Goal: Check status

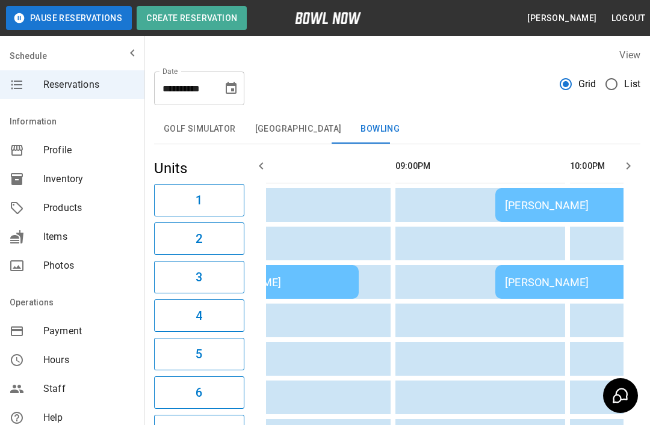
scroll to position [0, 1636]
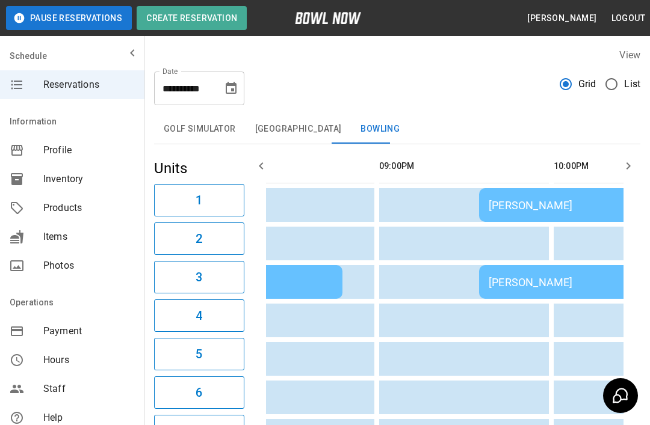
click at [525, 199] on div "[PERSON_NAME]" at bounding box center [652, 205] width 327 height 13
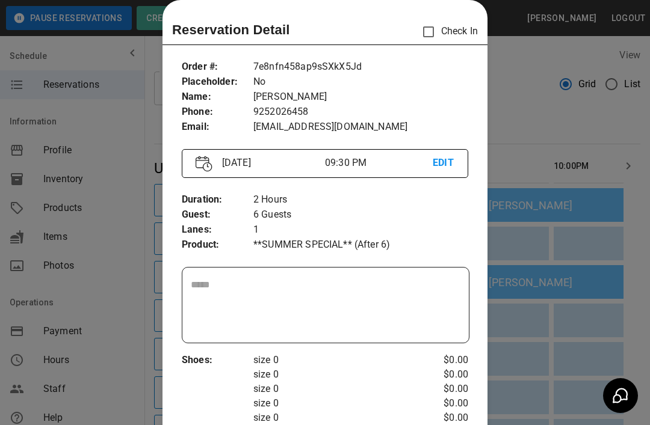
click at [540, 126] on div at bounding box center [325, 212] width 650 height 425
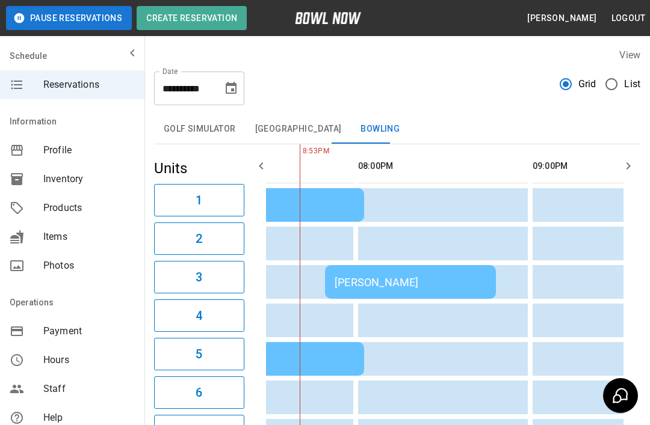
click at [415, 277] on div "[PERSON_NAME]" at bounding box center [411, 282] width 152 height 13
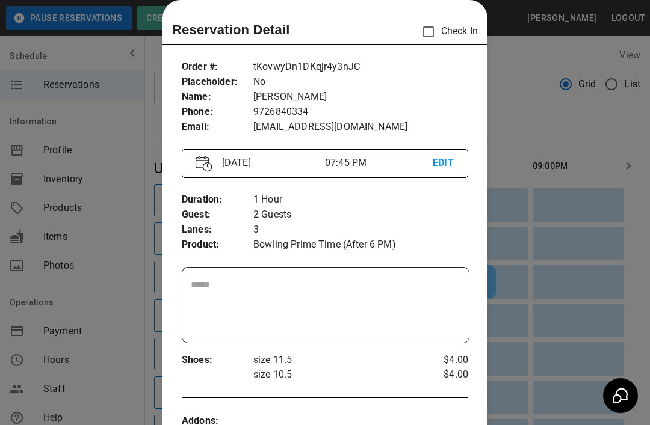
click at [511, 78] on div at bounding box center [325, 212] width 650 height 425
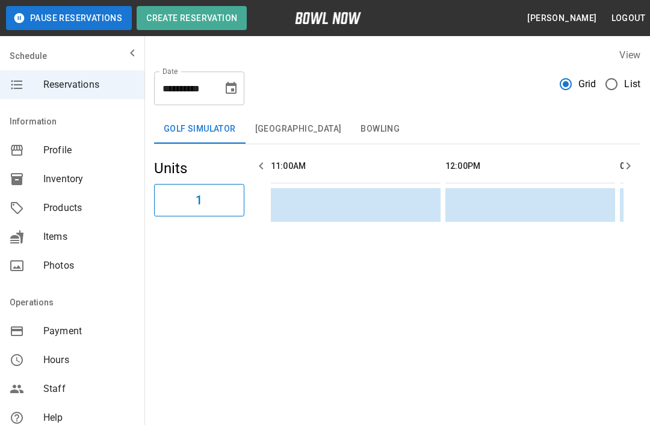
scroll to position [0, 1570]
click at [374, 125] on button "Bowling" at bounding box center [380, 129] width 58 height 29
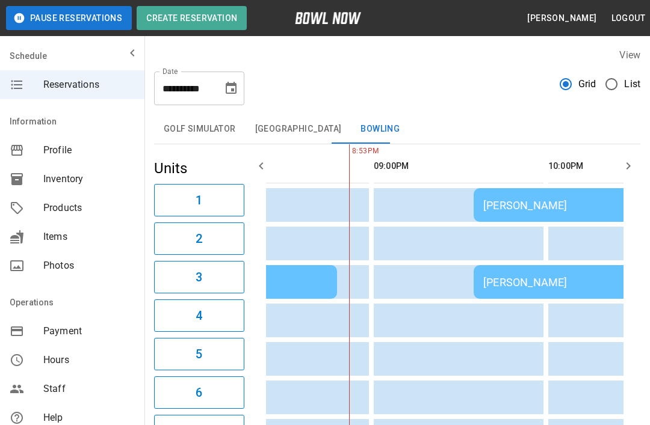
scroll to position [0, 1646]
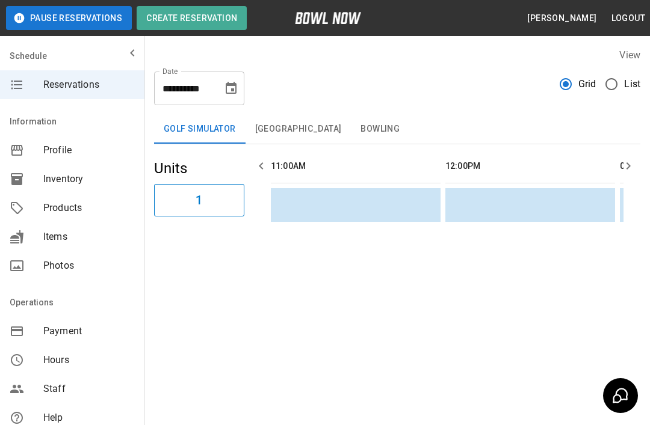
scroll to position [0, 1745]
click at [367, 131] on button "Bowling" at bounding box center [380, 129] width 58 height 29
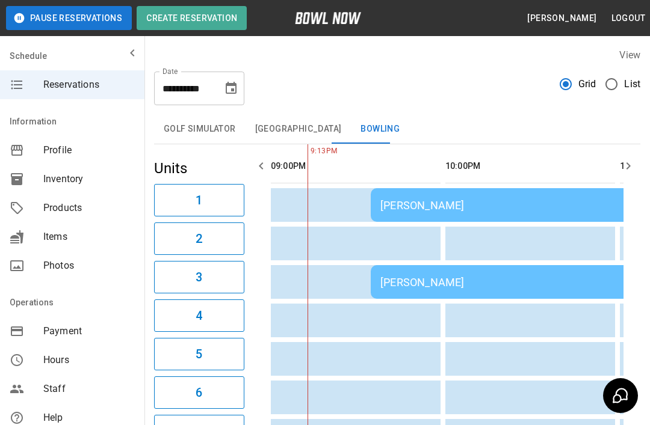
click at [453, 206] on div "[PERSON_NAME]" at bounding box center [543, 205] width 327 height 13
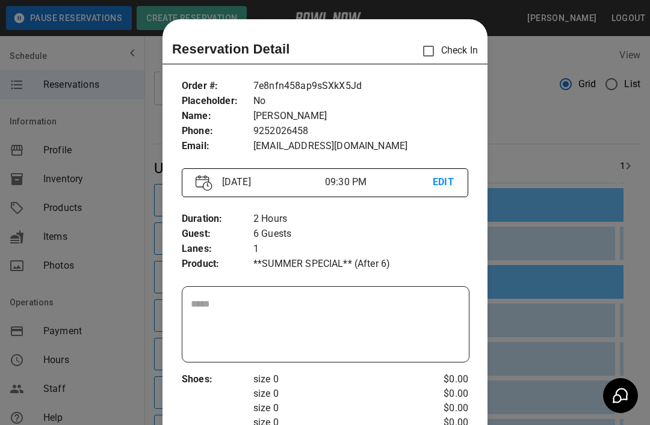
scroll to position [19, 0]
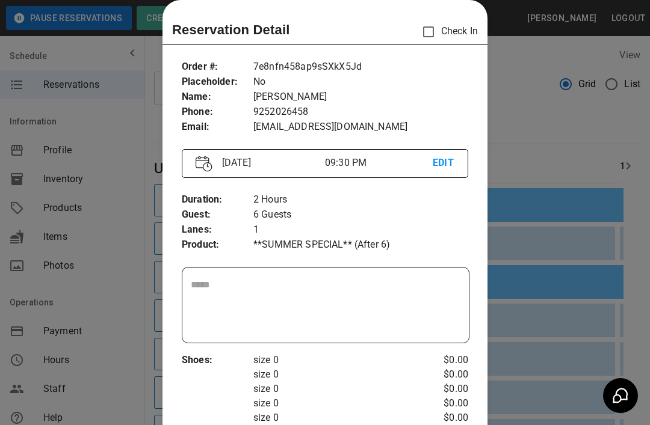
click at [144, 350] on div at bounding box center [325, 212] width 650 height 425
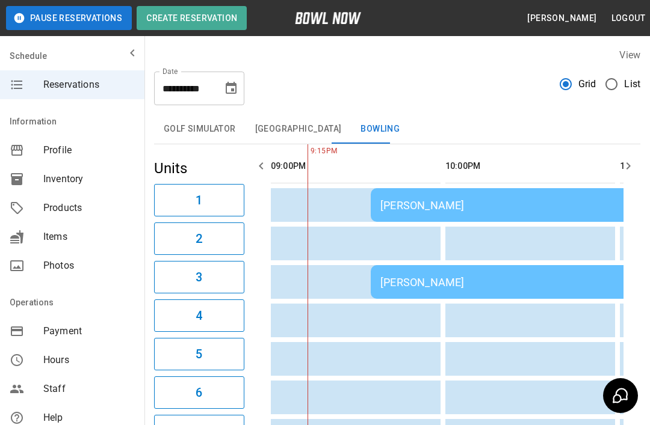
click at [396, 288] on div "[PERSON_NAME]" at bounding box center [499, 282] width 239 height 13
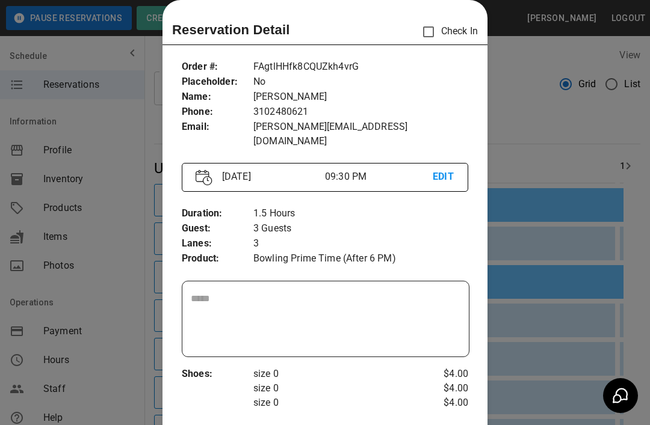
click at [114, 333] on div at bounding box center [325, 212] width 650 height 425
